Goal: Transaction & Acquisition: Obtain resource

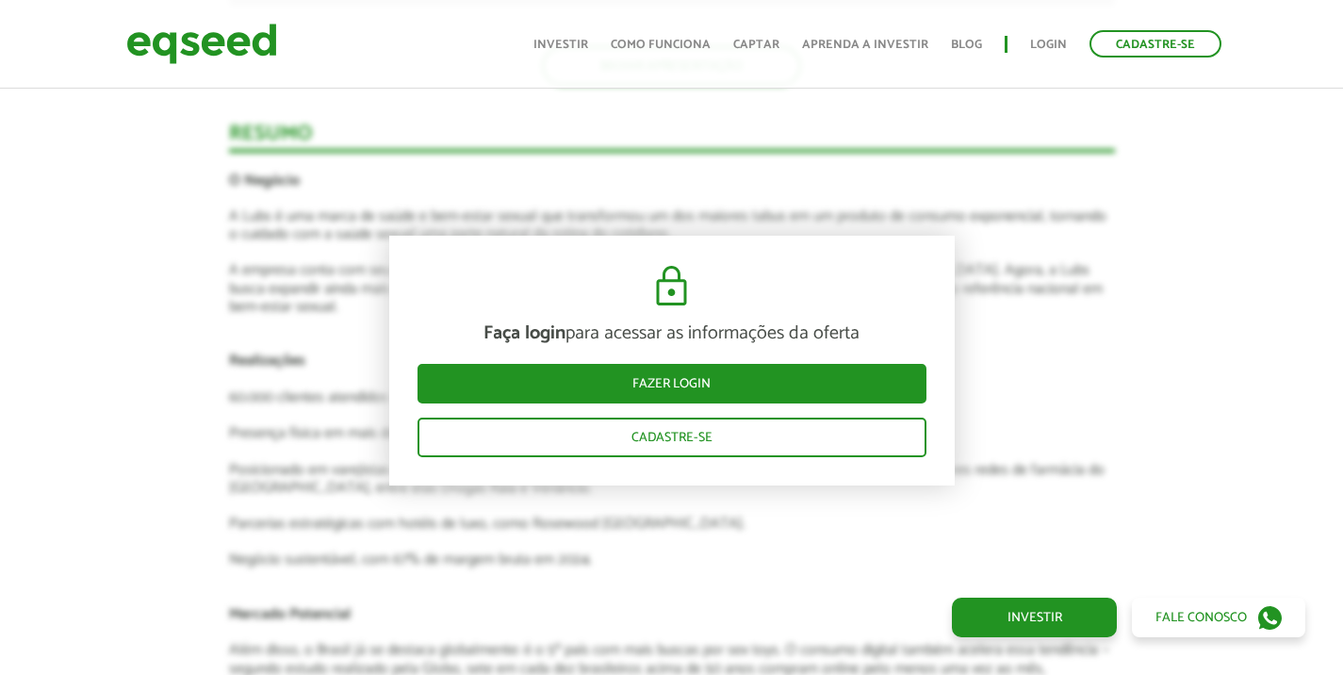
scroll to position [2546, 0]
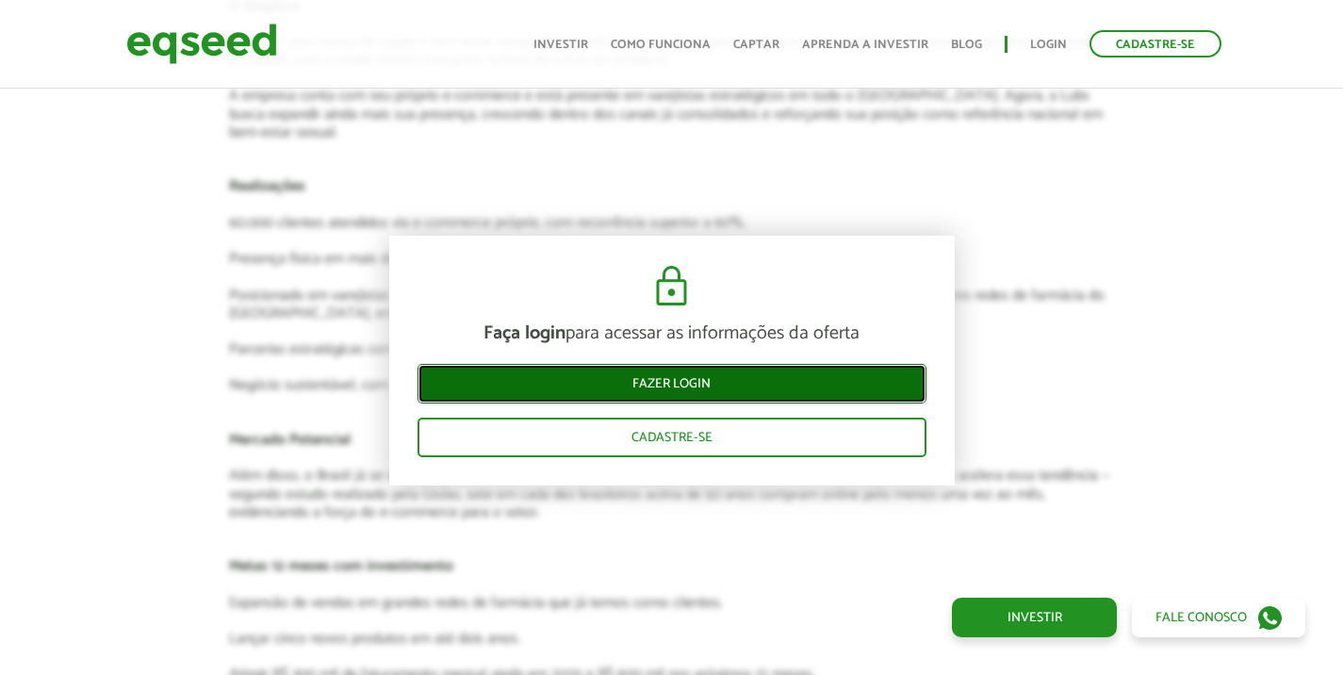
click at [657, 385] on link "Fazer login" at bounding box center [672, 384] width 509 height 40
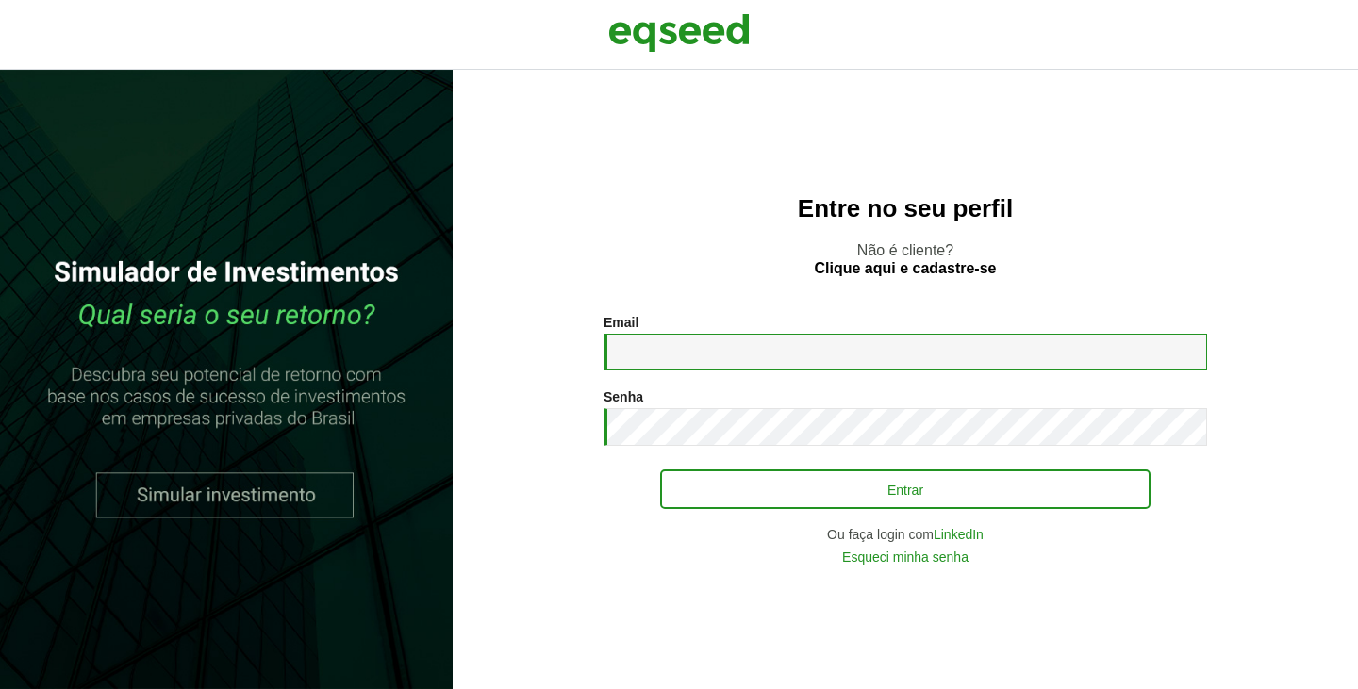
type input "**********"
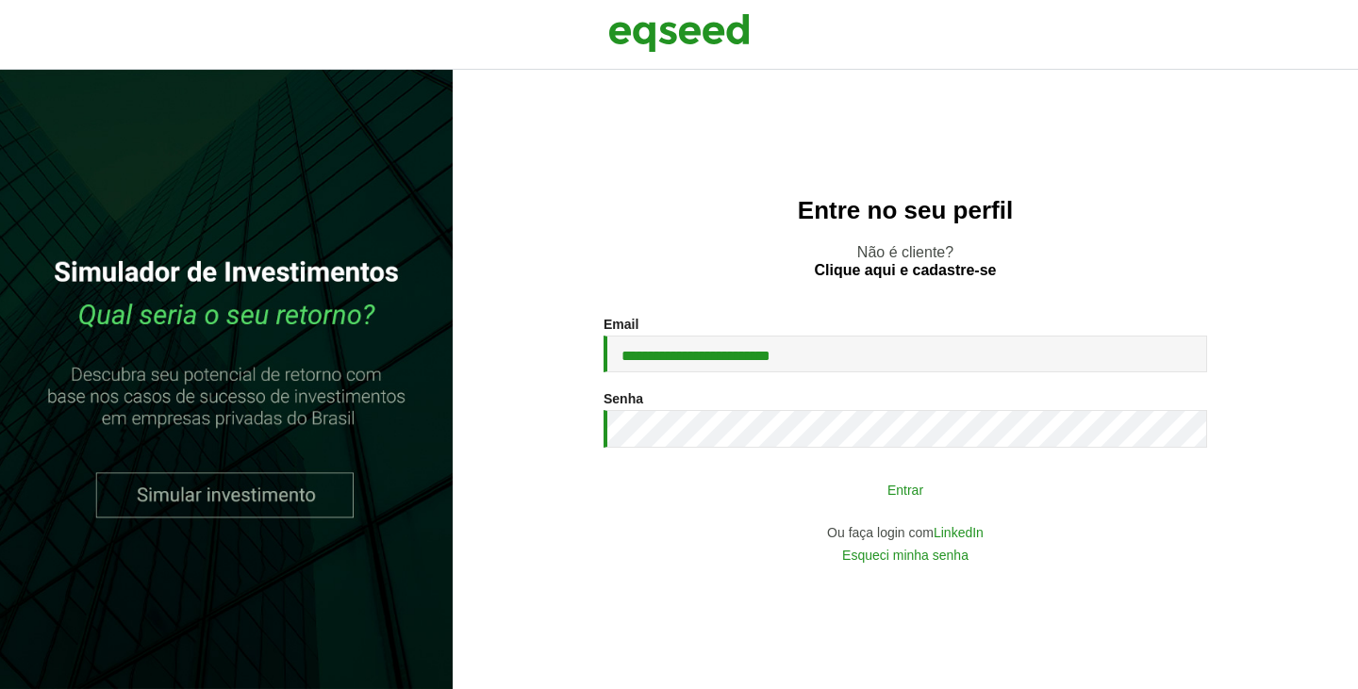
click at [792, 487] on button "Entrar" at bounding box center [905, 489] width 490 height 36
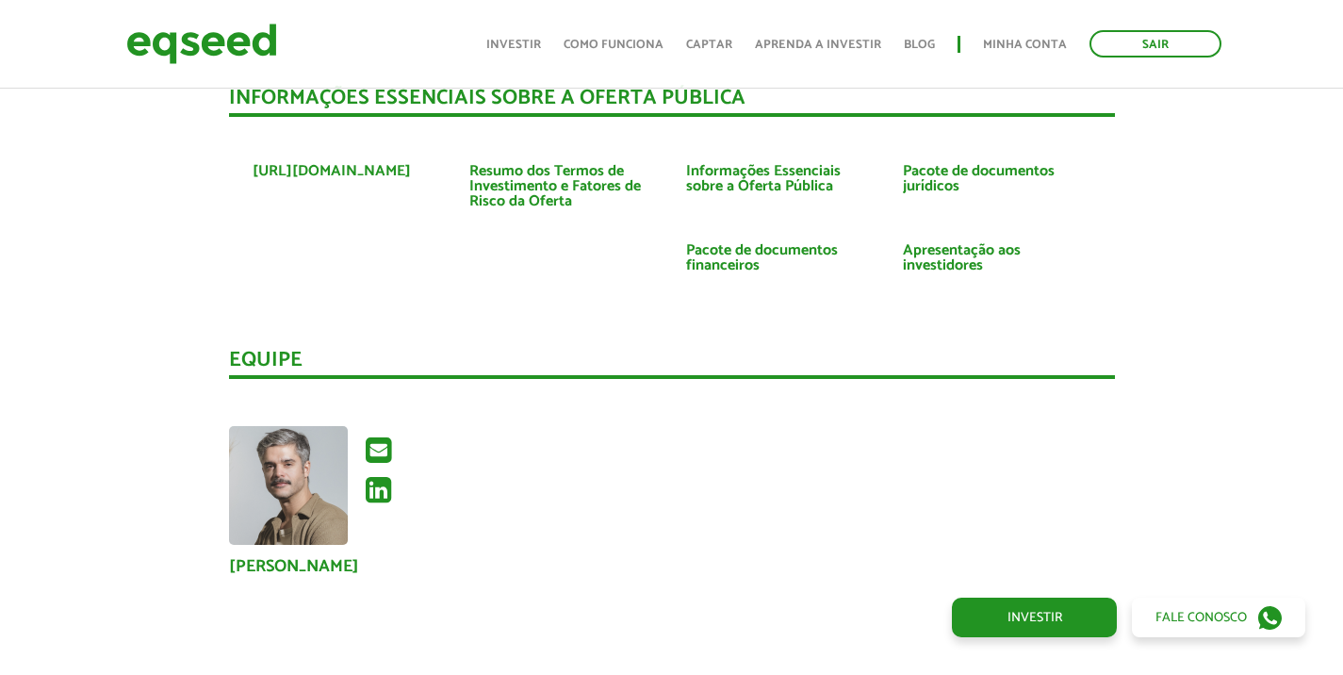
scroll to position [3488, 0]
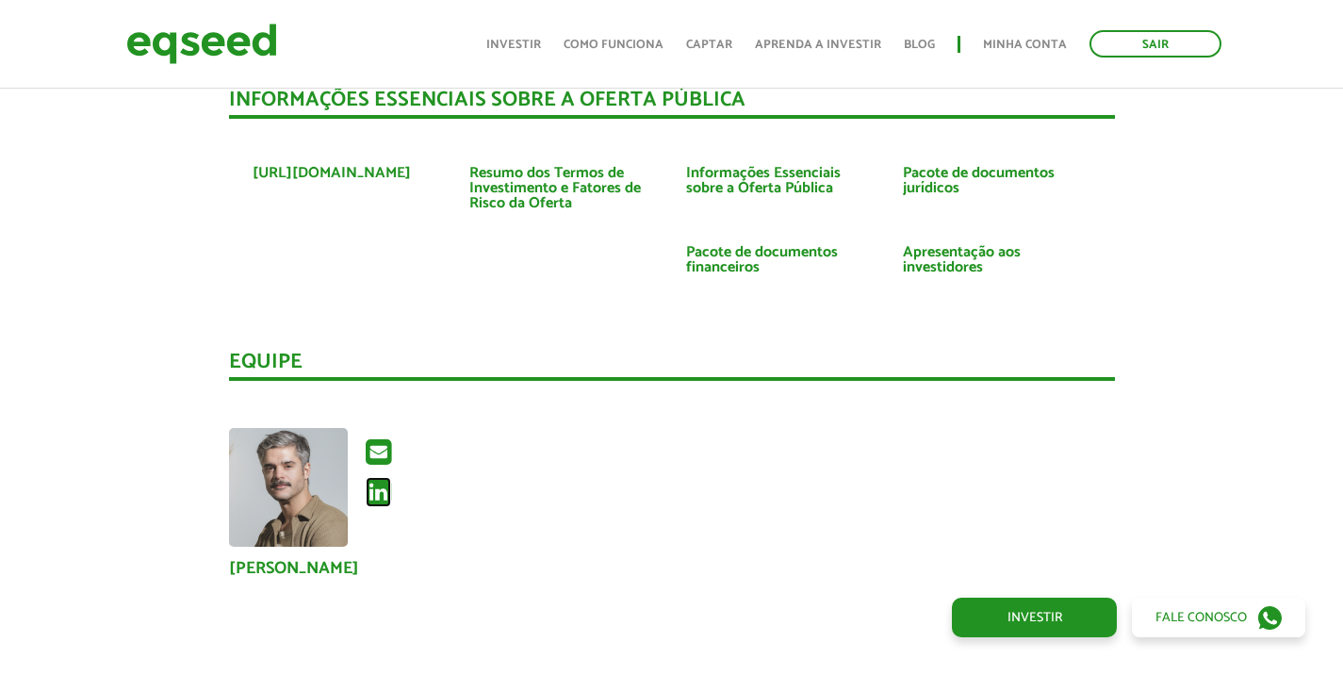
click at [373, 477] on icon at bounding box center [378, 492] width 25 height 30
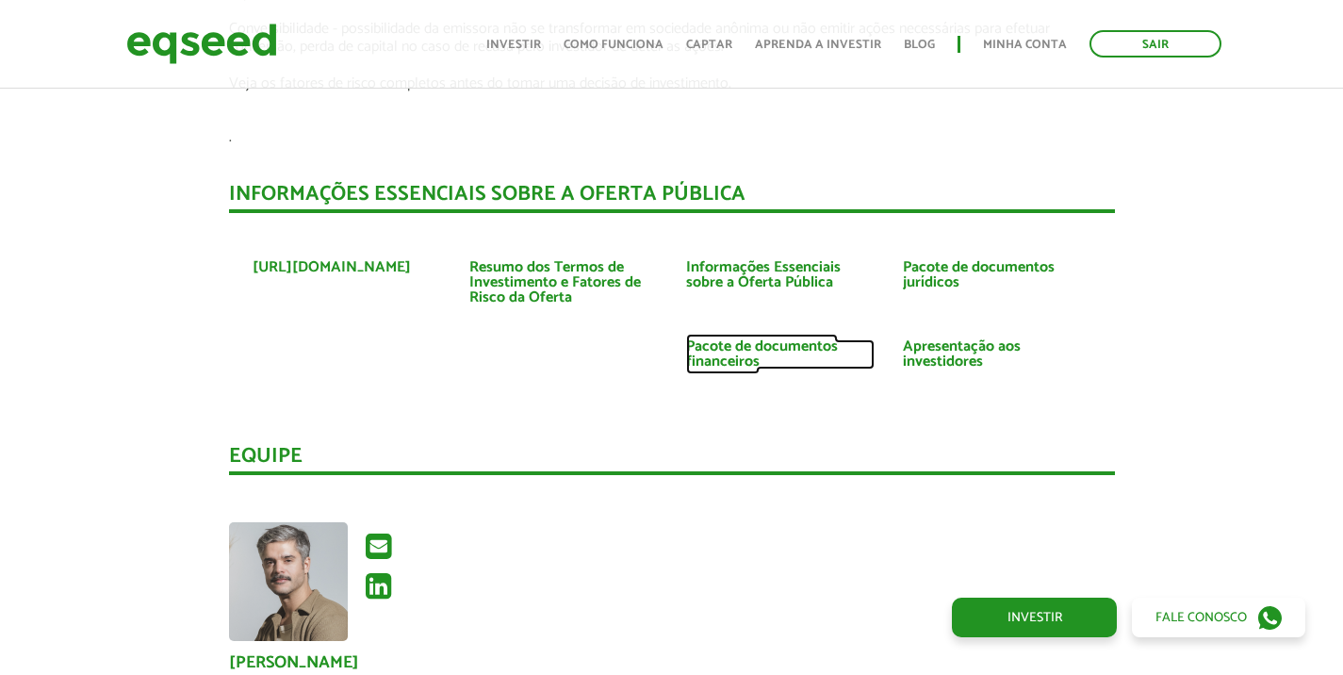
click at [738, 339] on link "Pacote de documentos financeiros" at bounding box center [780, 354] width 189 height 30
